Goal: Entertainment & Leisure: Browse casually

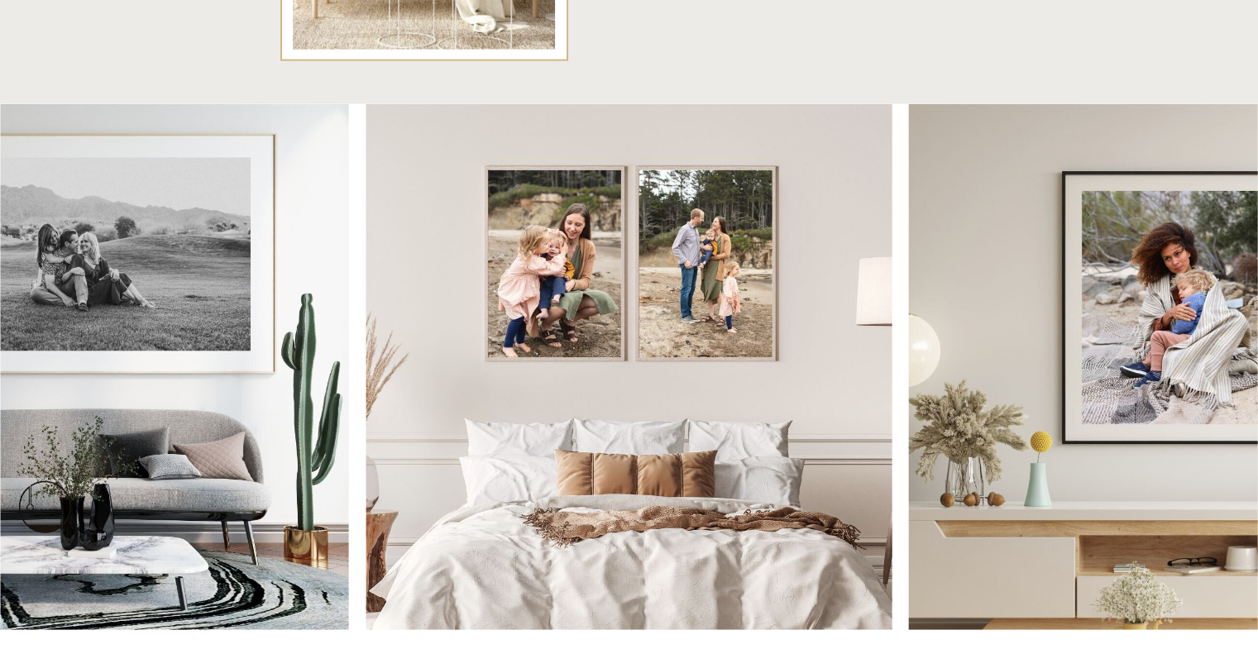
scroll to position [4206, 0]
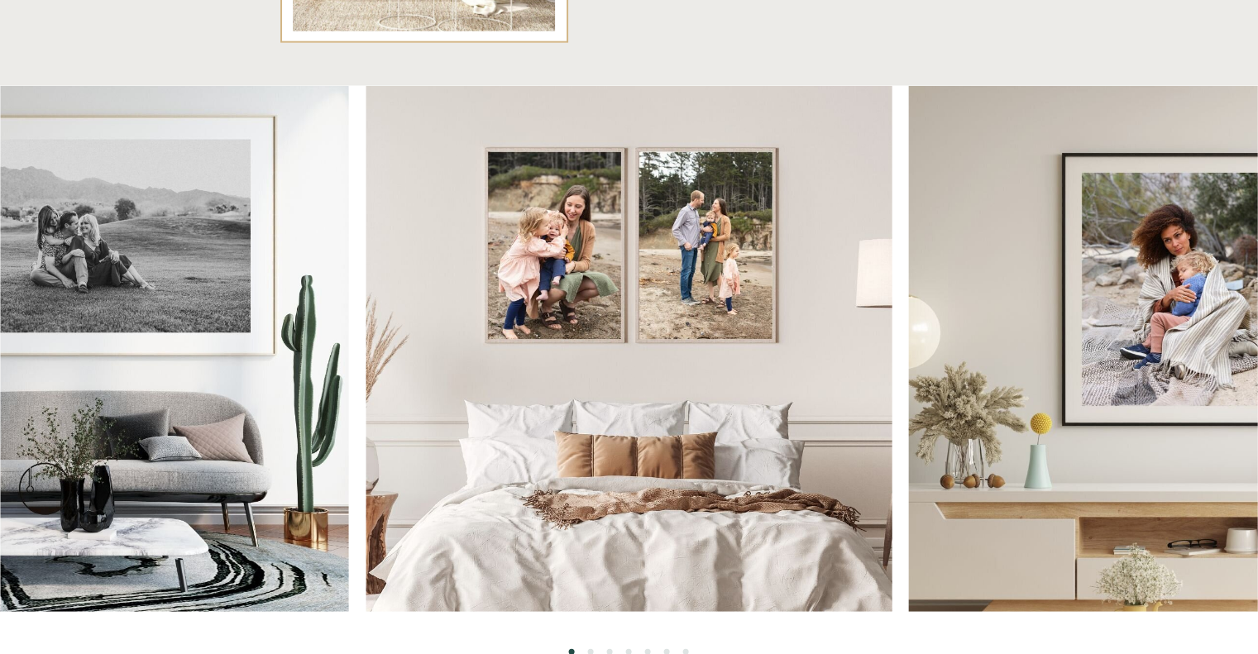
click at [1159, 301] on img at bounding box center [1171, 349] width 526 height 526
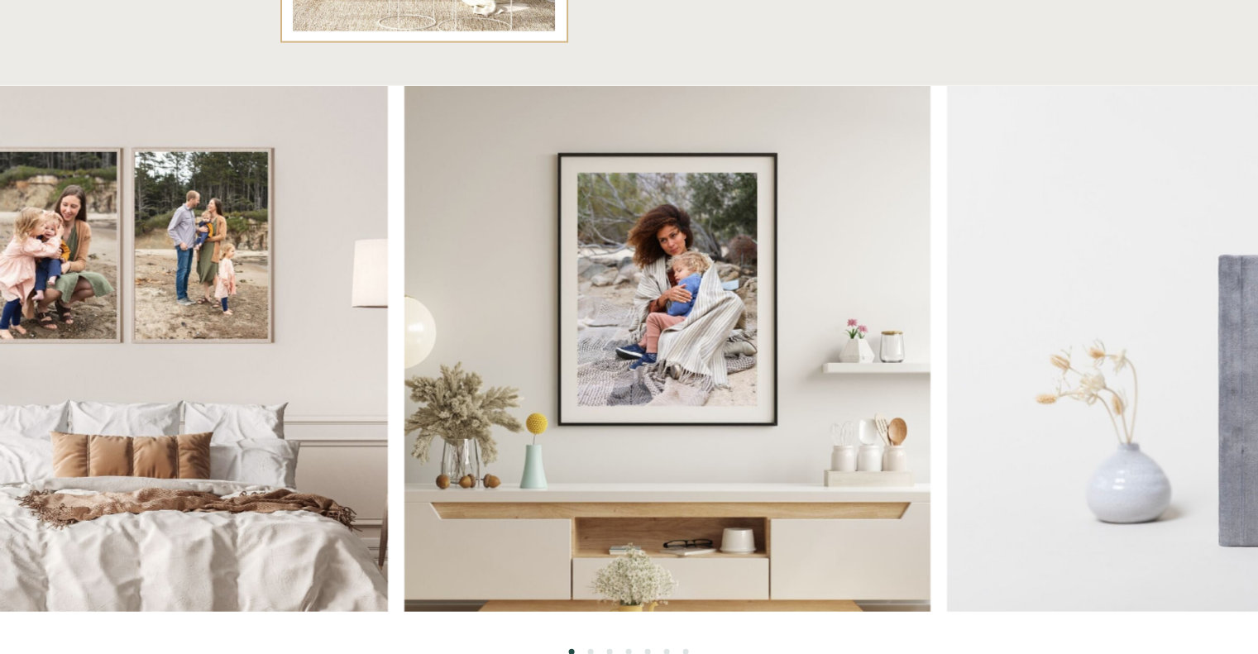
click at [638, 295] on img at bounding box center [667, 349] width 526 height 526
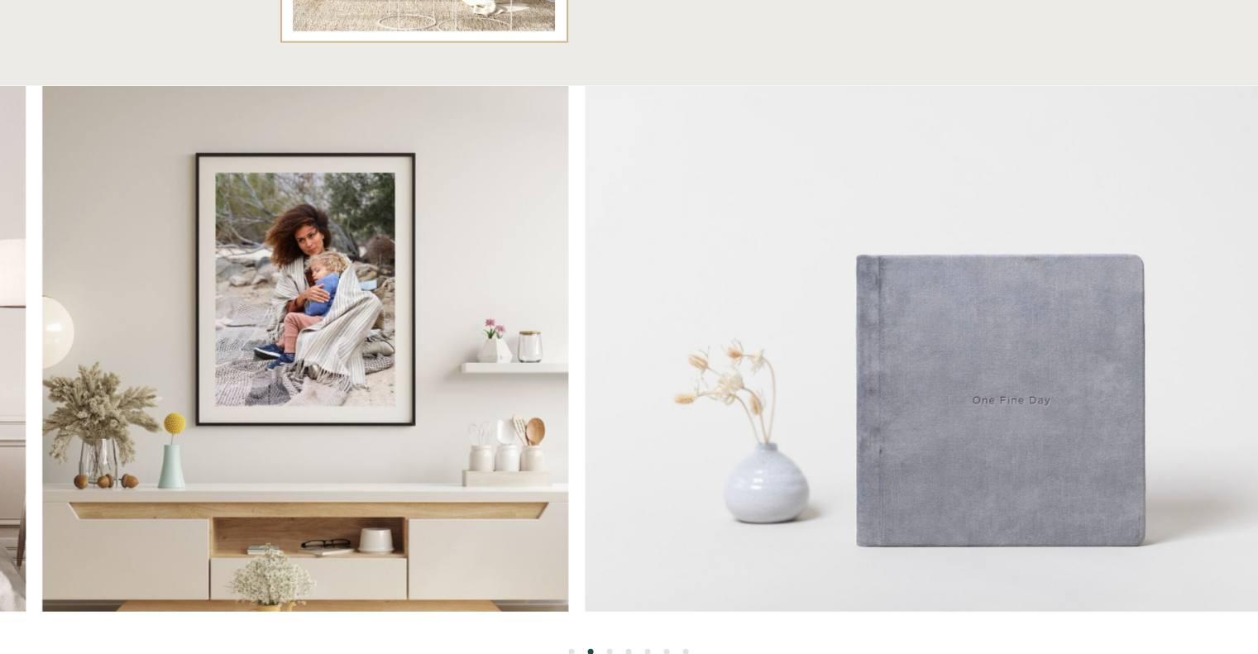
click at [274, 340] on img at bounding box center [305, 349] width 526 height 526
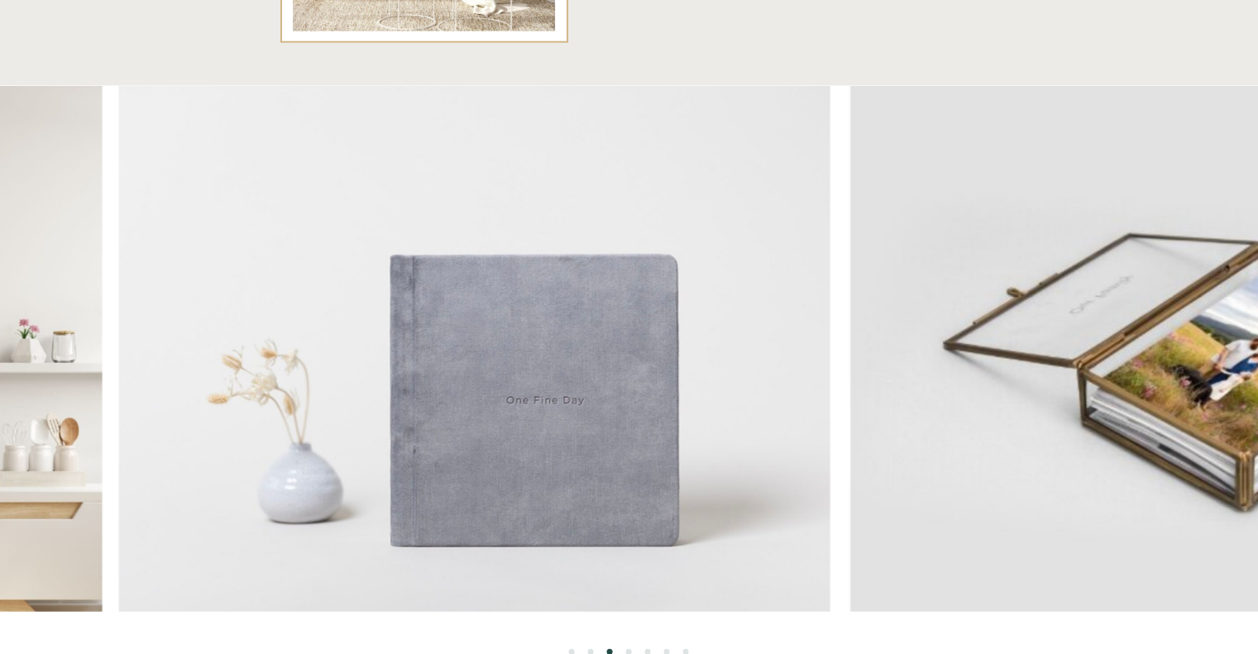
click at [643, 353] on img at bounding box center [474, 349] width 712 height 526
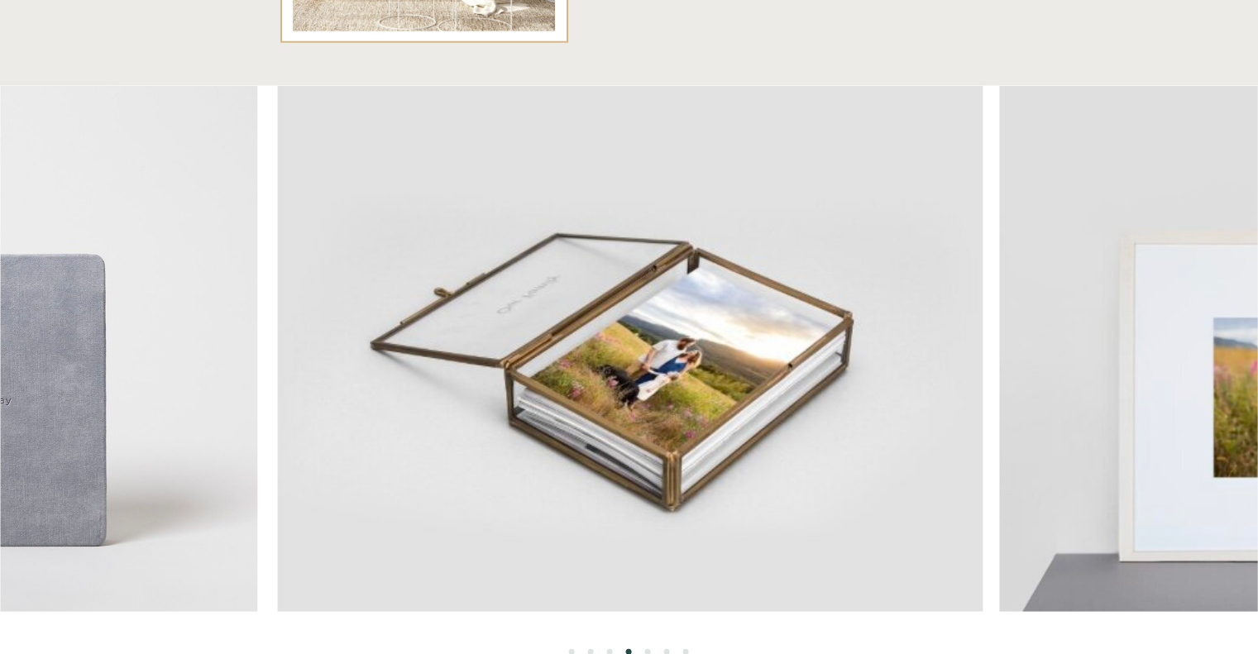
click at [546, 355] on img at bounding box center [629, 349] width 709 height 526
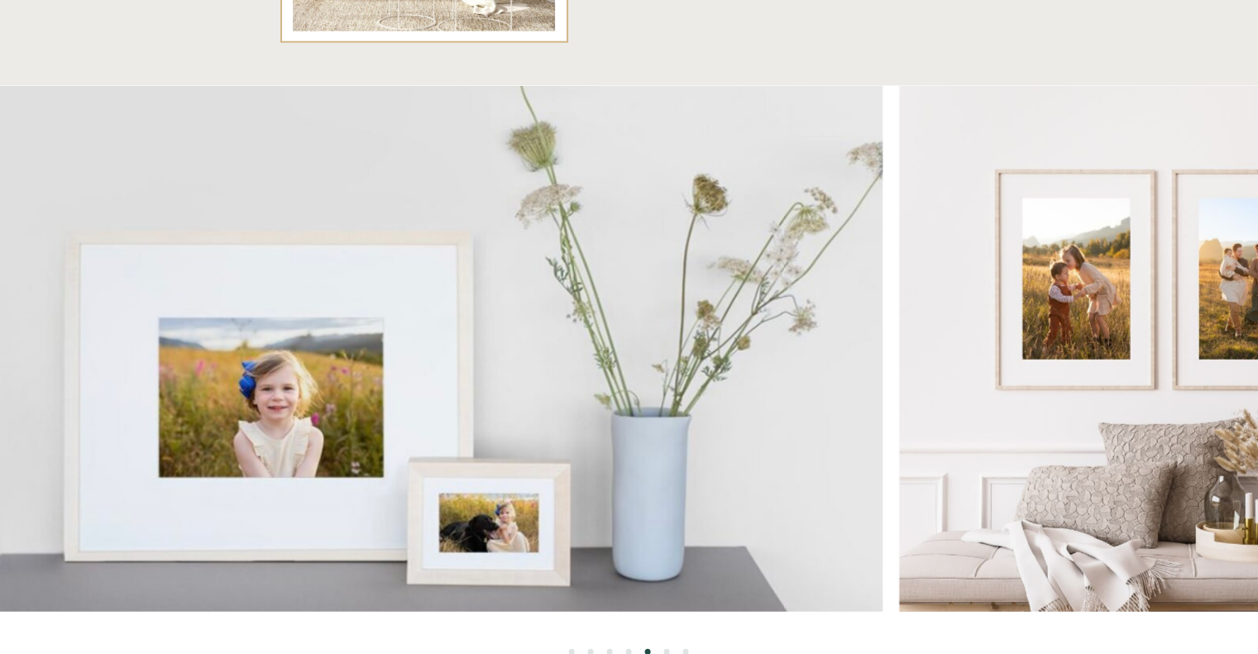
click at [544, 373] on img at bounding box center [414, 349] width 938 height 526
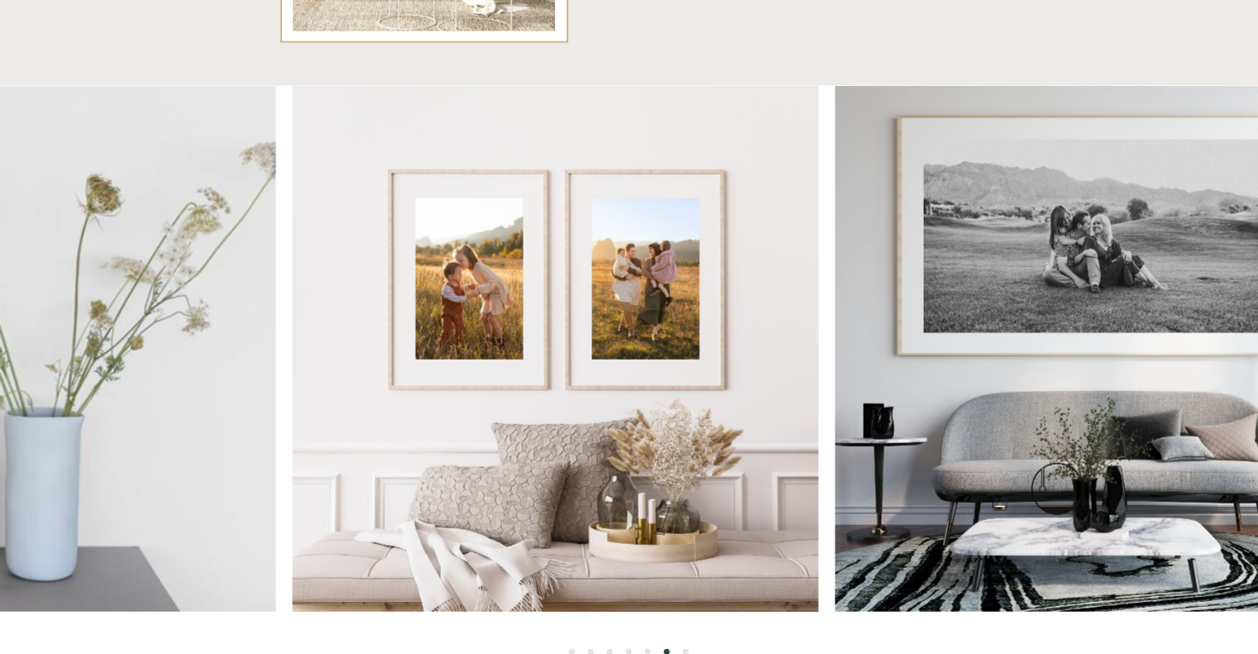
click at [452, 334] on div at bounding box center [628, 349] width 1257 height 526
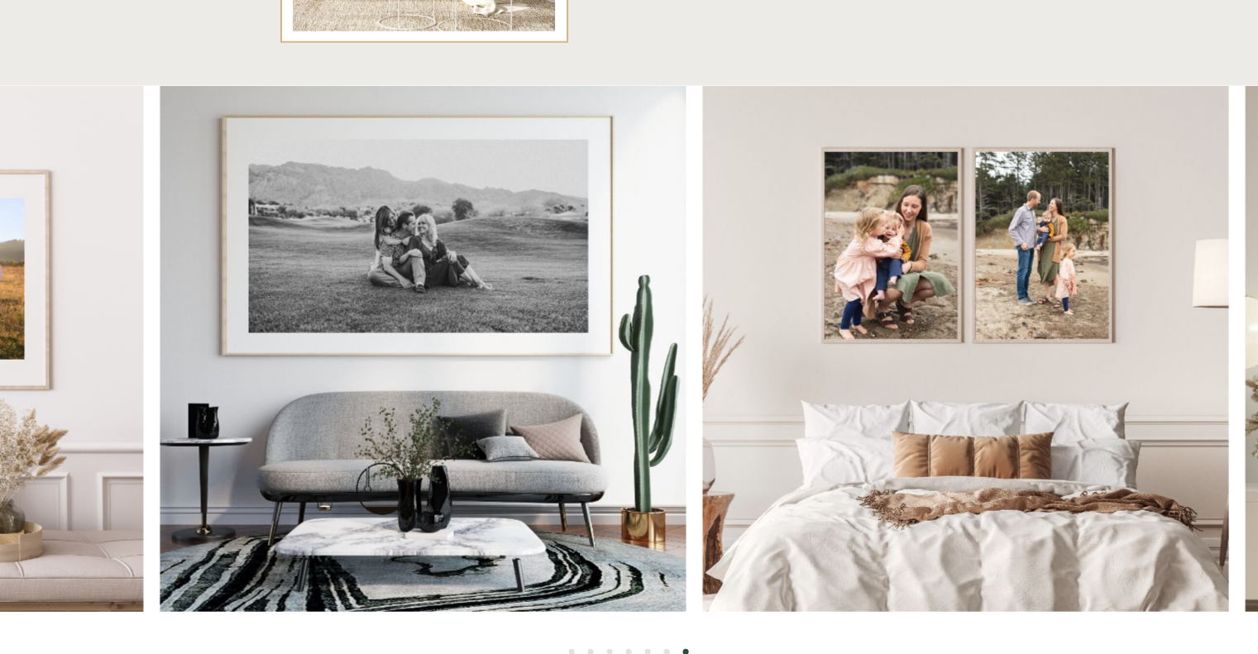
click at [410, 307] on img at bounding box center [423, 349] width 526 height 526
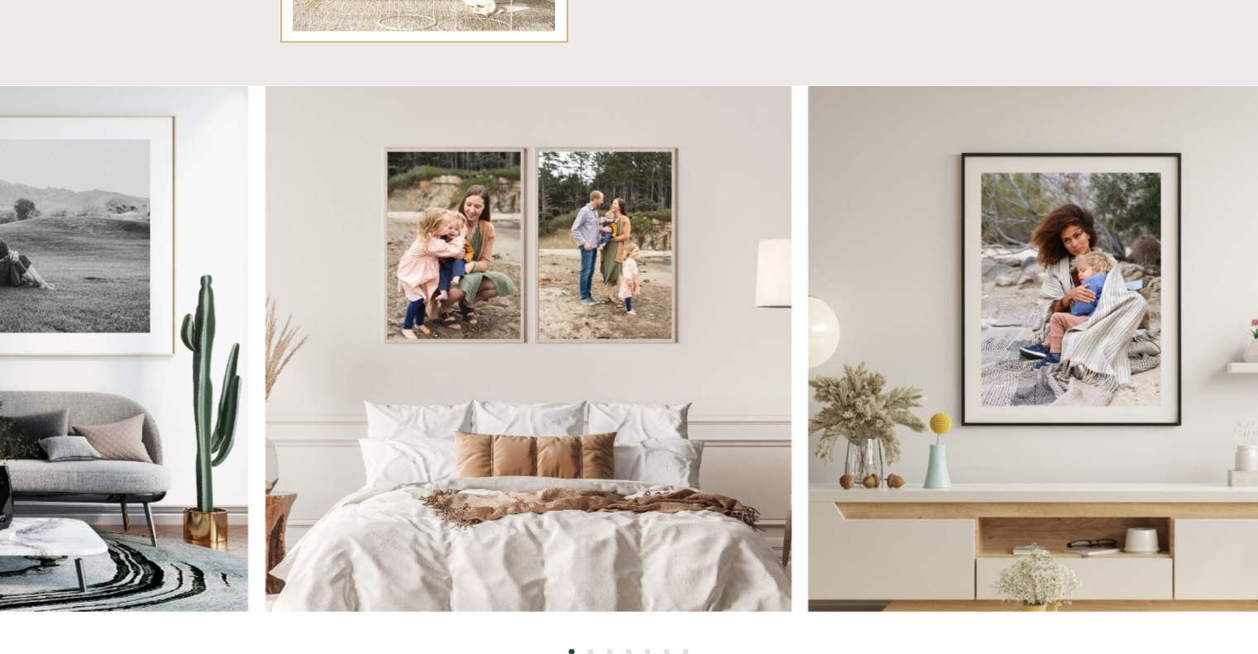
click at [435, 317] on img at bounding box center [528, 349] width 526 height 526
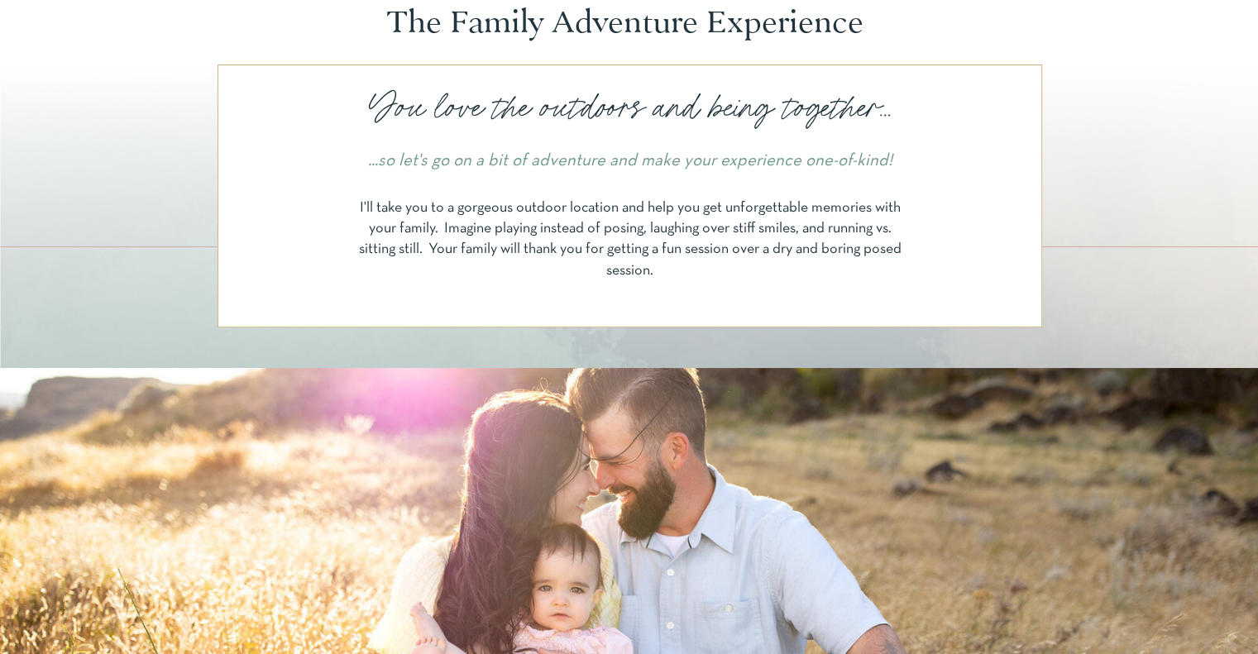
scroll to position [0, 0]
